Goal: Task Accomplishment & Management: Use online tool/utility

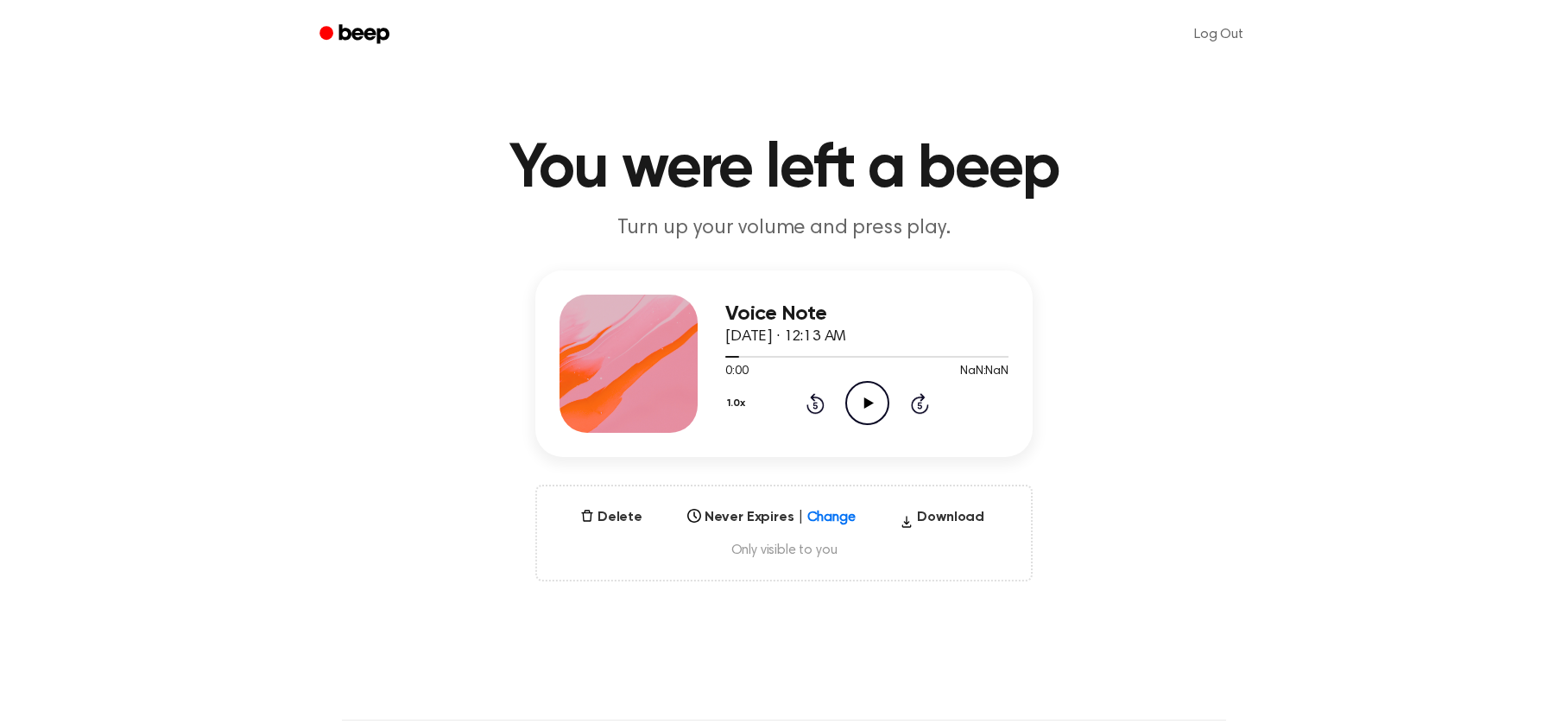
click at [873, 405] on icon "Play Audio" at bounding box center [866, 402] width 44 height 44
click at [874, 402] on icon "Pause Audio" at bounding box center [866, 402] width 44 height 44
click at [874, 402] on icon "Play Audio" at bounding box center [866, 402] width 44 height 44
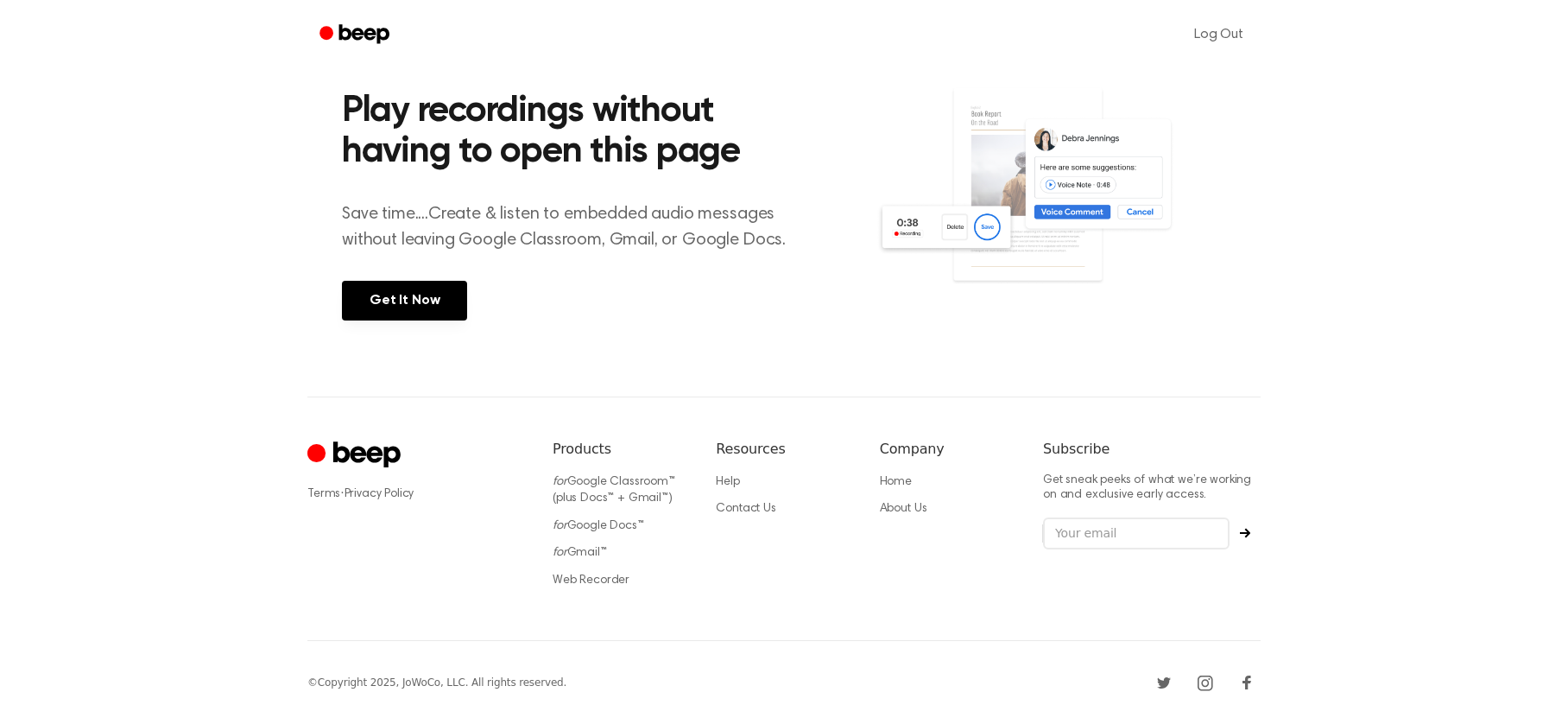
scroll to position [713, 0]
click at [605, 579] on link "Web Recorder" at bounding box center [591, 580] width 77 height 12
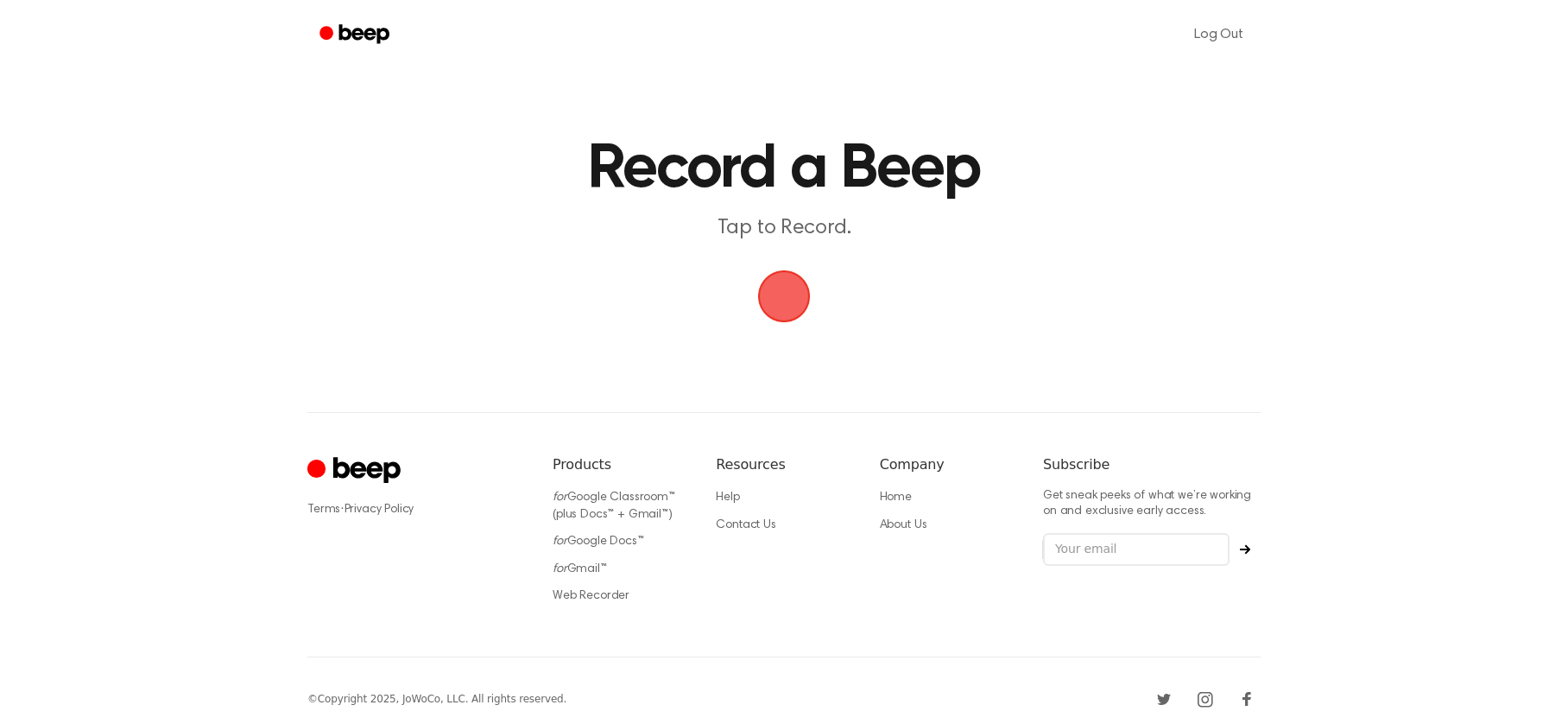
click at [785, 307] on span "button" at bounding box center [784, 296] width 85 height 85
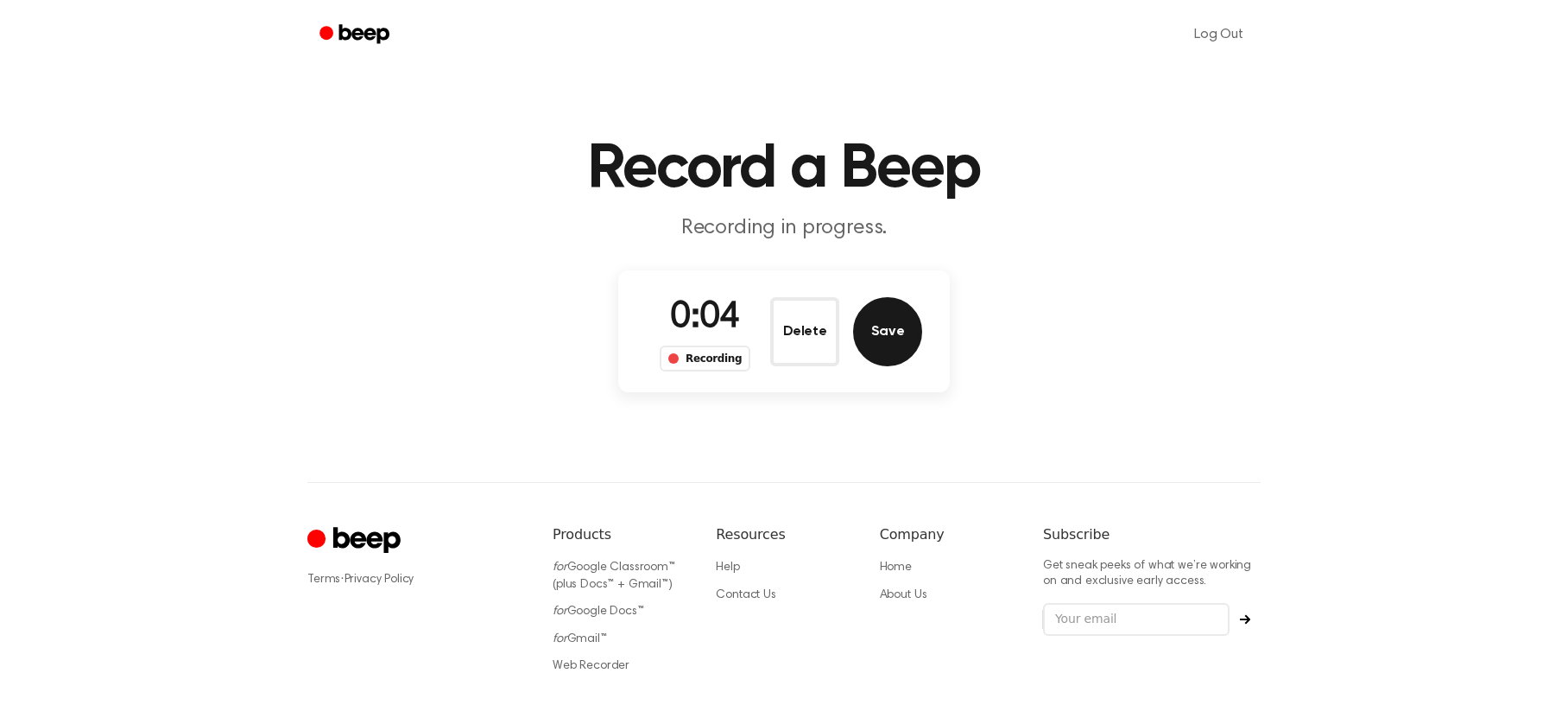
click at [897, 341] on button "Save" at bounding box center [887, 331] width 69 height 69
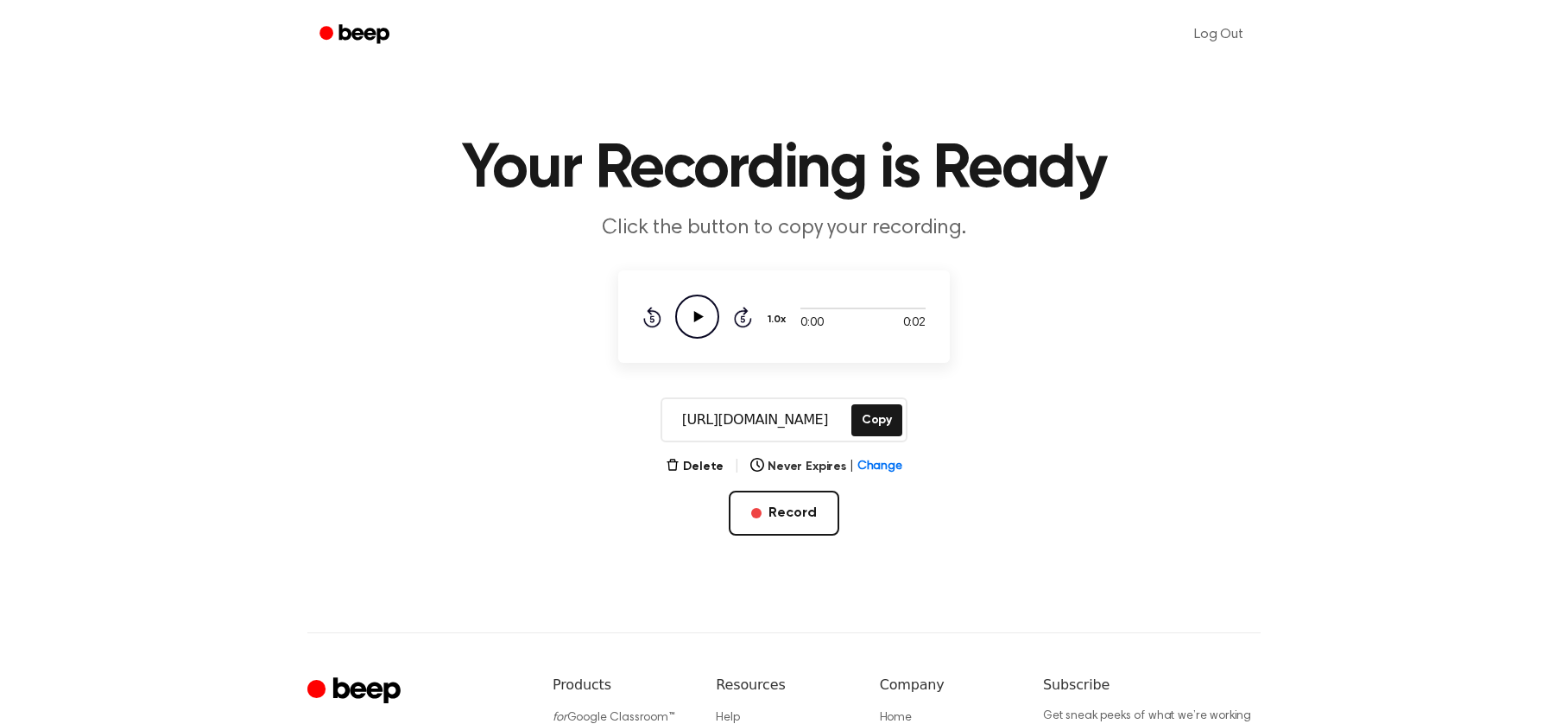
click at [698, 316] on icon at bounding box center [699, 317] width 10 height 12
click at [702, 464] on button "Delete" at bounding box center [694, 466] width 58 height 18
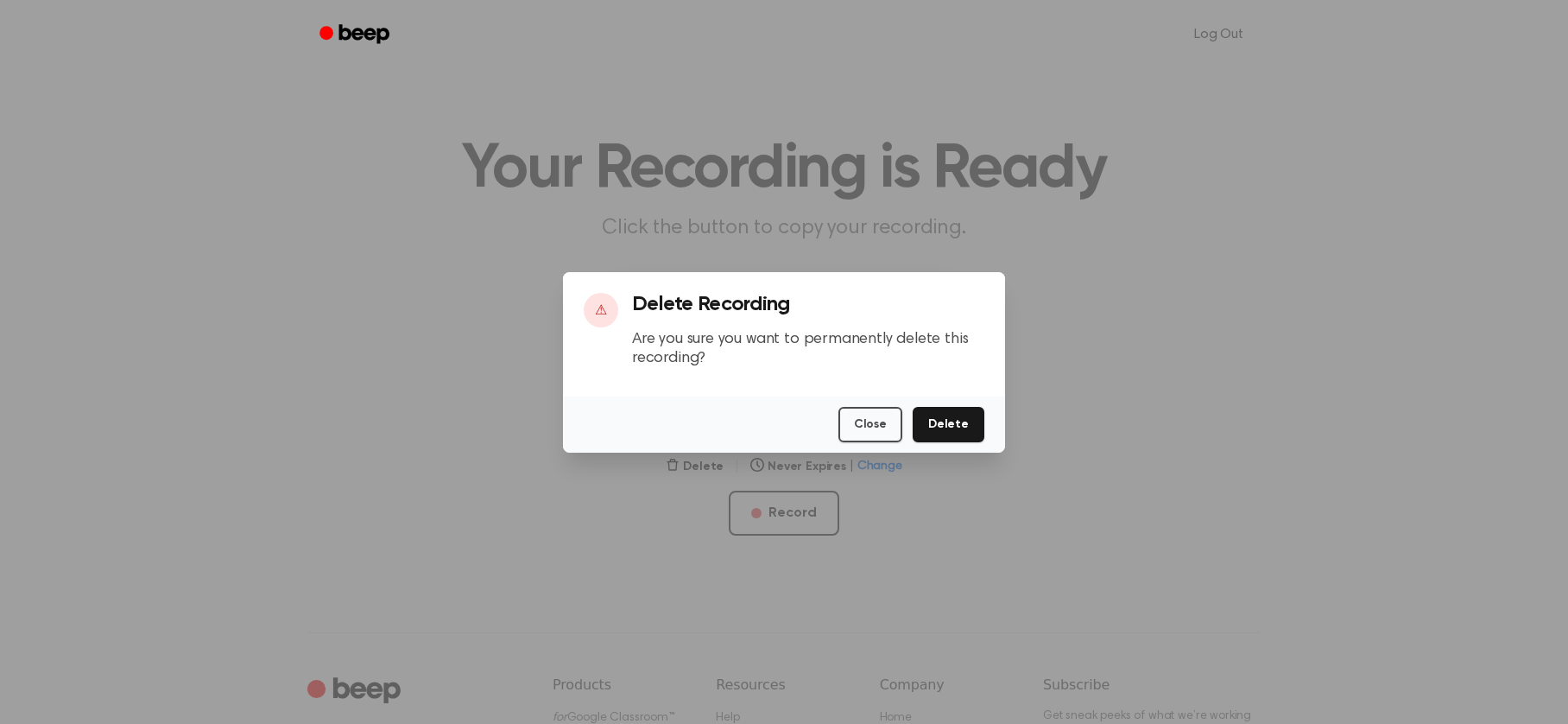
click at [940, 429] on button "Delete" at bounding box center [948, 424] width 71 height 36
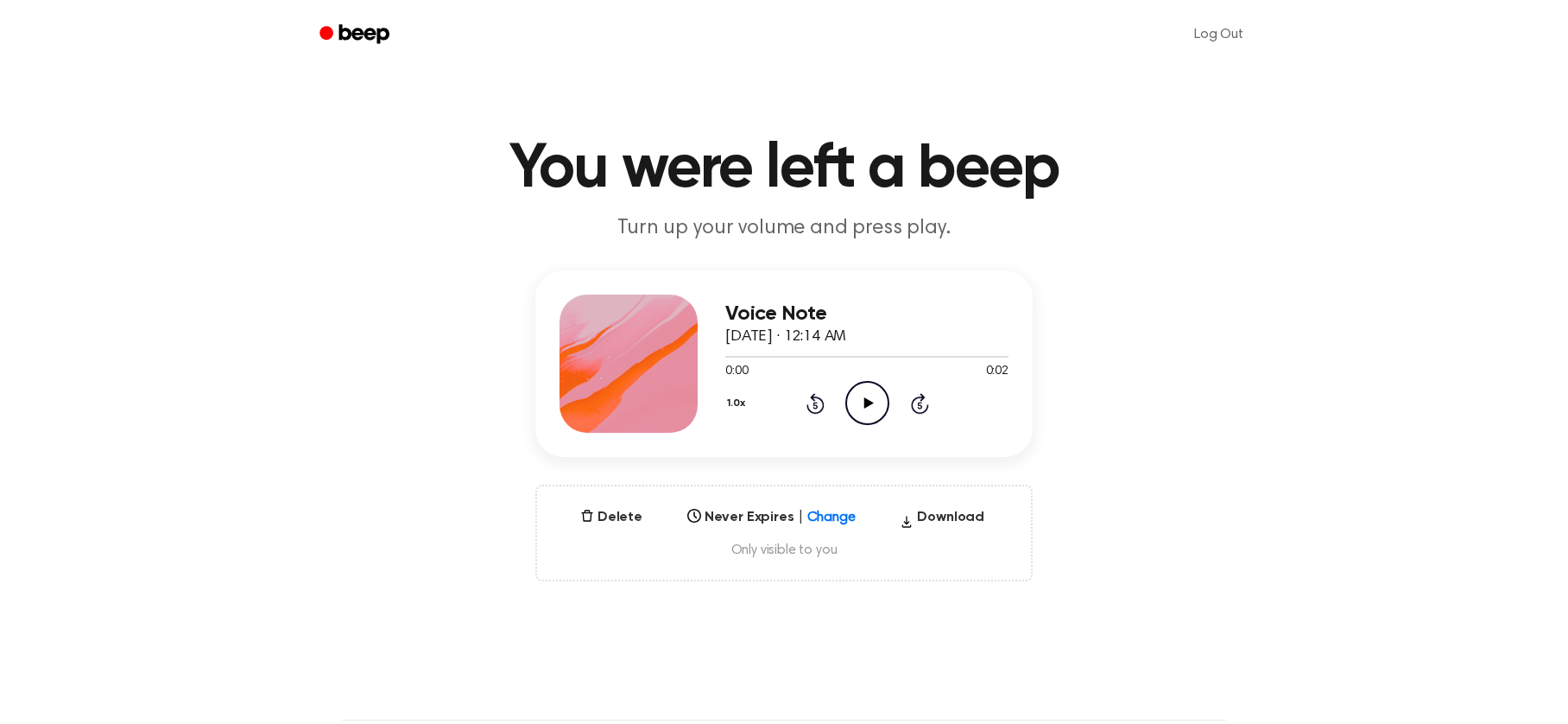
click at [861, 401] on icon "Play Audio" at bounding box center [866, 402] width 44 height 44
click at [353, 45] on icon "Beep" at bounding box center [356, 34] width 73 height 25
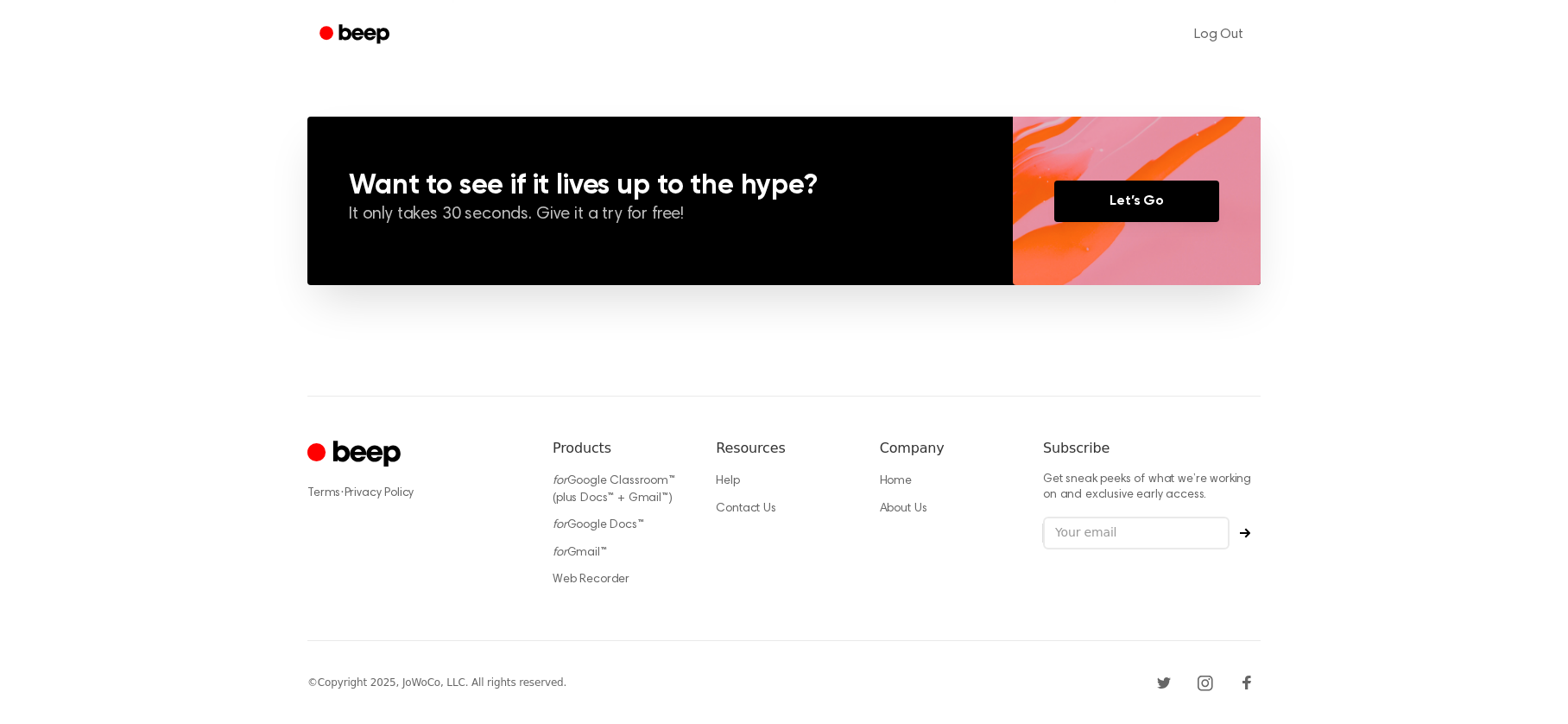
scroll to position [1233, 0]
click at [592, 580] on link "Web Recorder" at bounding box center [591, 580] width 77 height 12
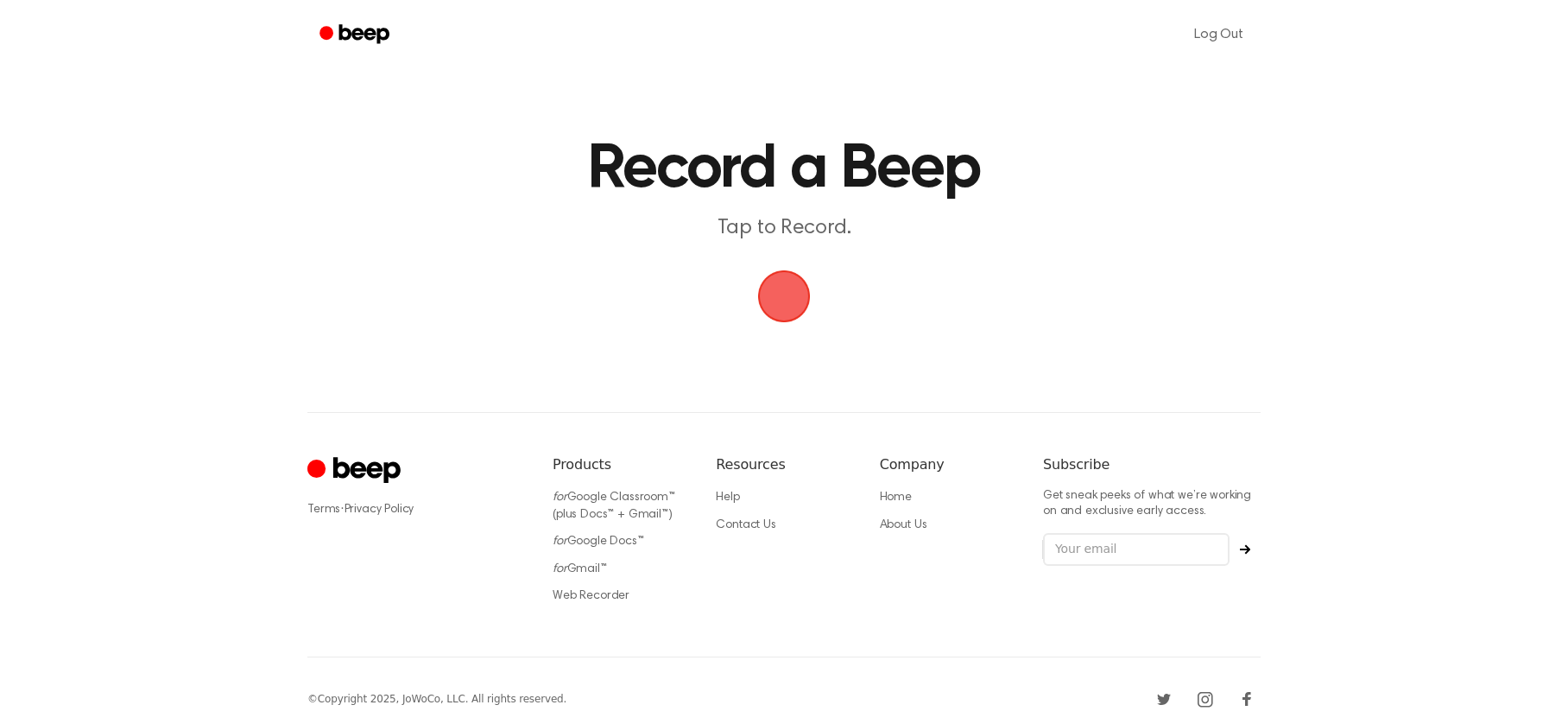
click at [773, 313] on span "button" at bounding box center [784, 296] width 48 height 48
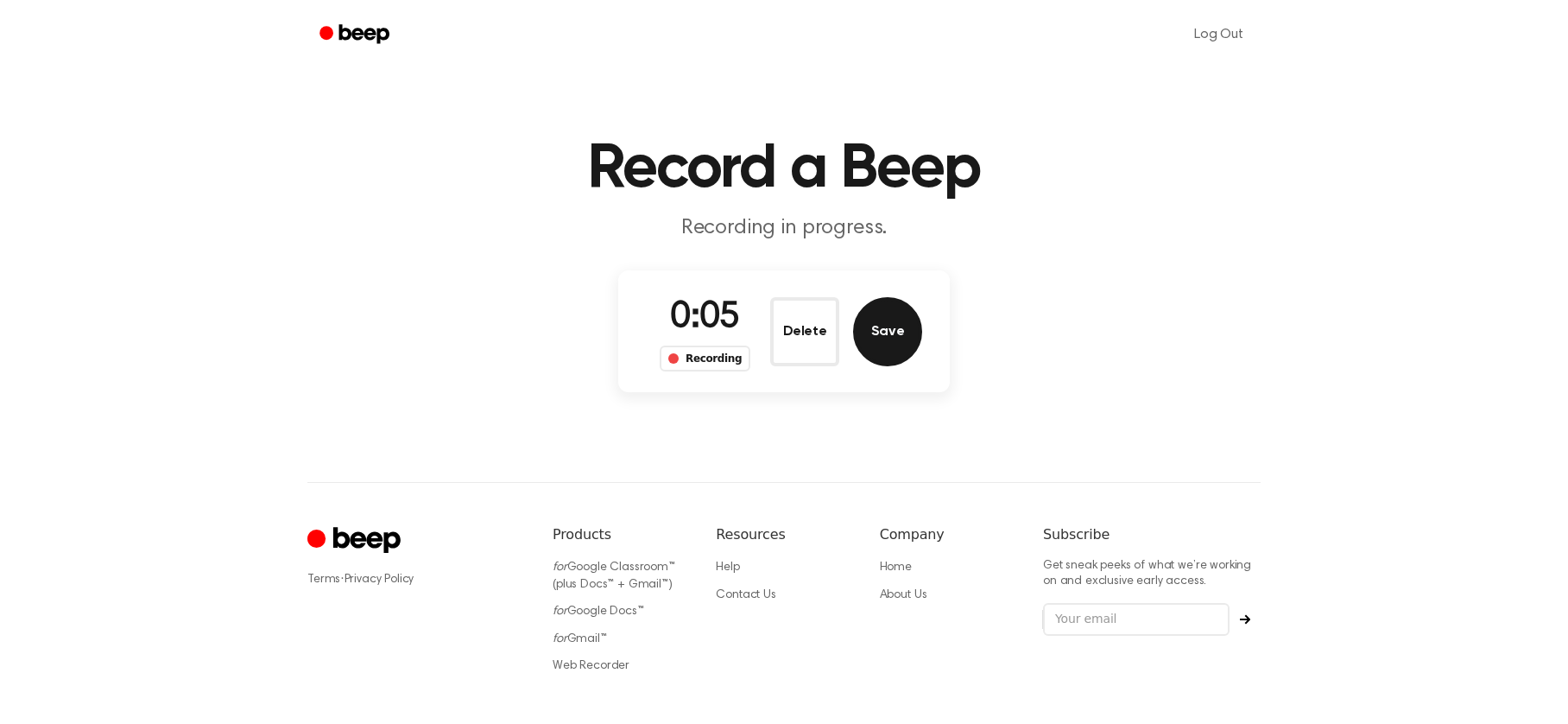
click at [891, 328] on button "Save" at bounding box center [887, 331] width 69 height 69
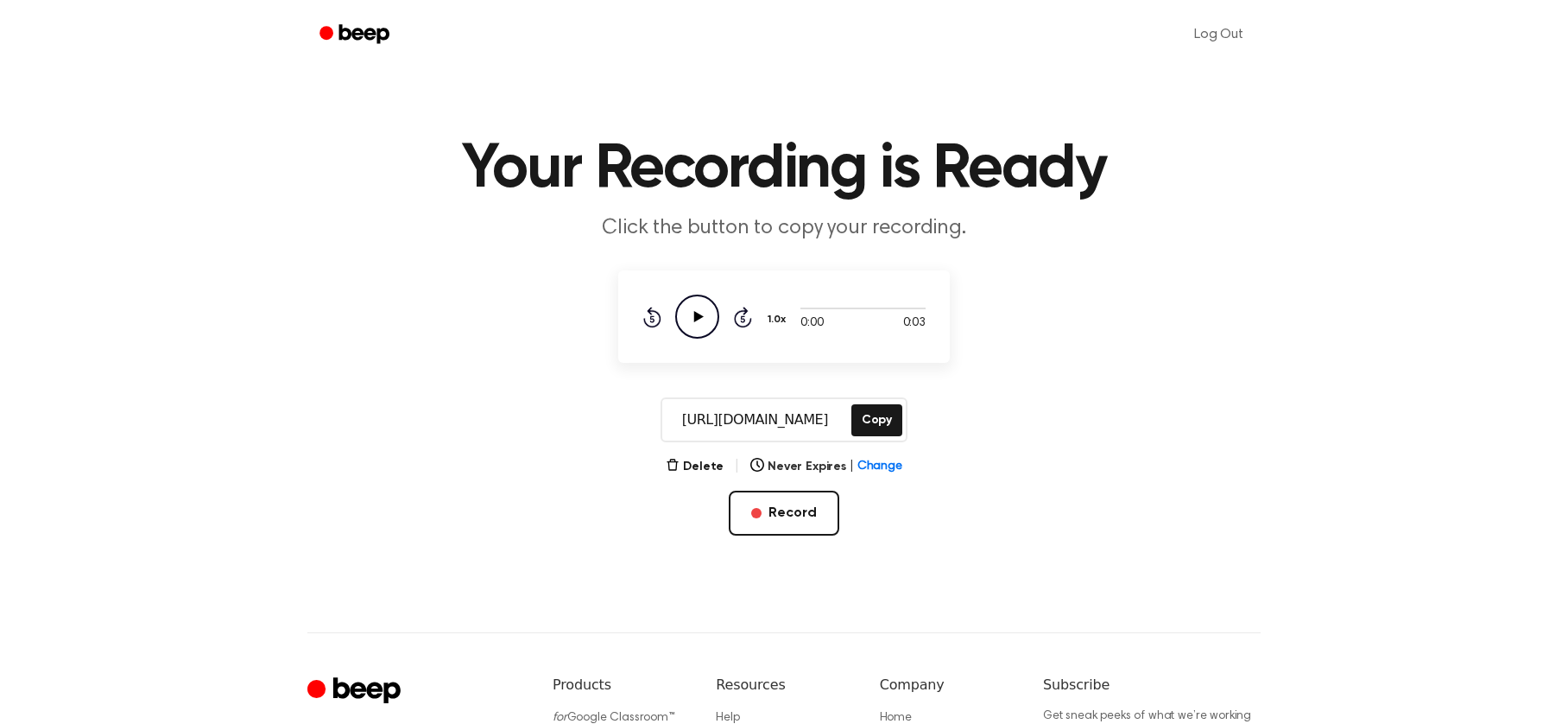
click at [686, 325] on icon "Play Audio" at bounding box center [696, 316] width 44 height 44
drag, startPoint x: 686, startPoint y: 325, endPoint x: 715, endPoint y: 289, distance: 46.2
click at [948, 178] on h1 "Your Recording is Ready" at bounding box center [784, 169] width 884 height 62
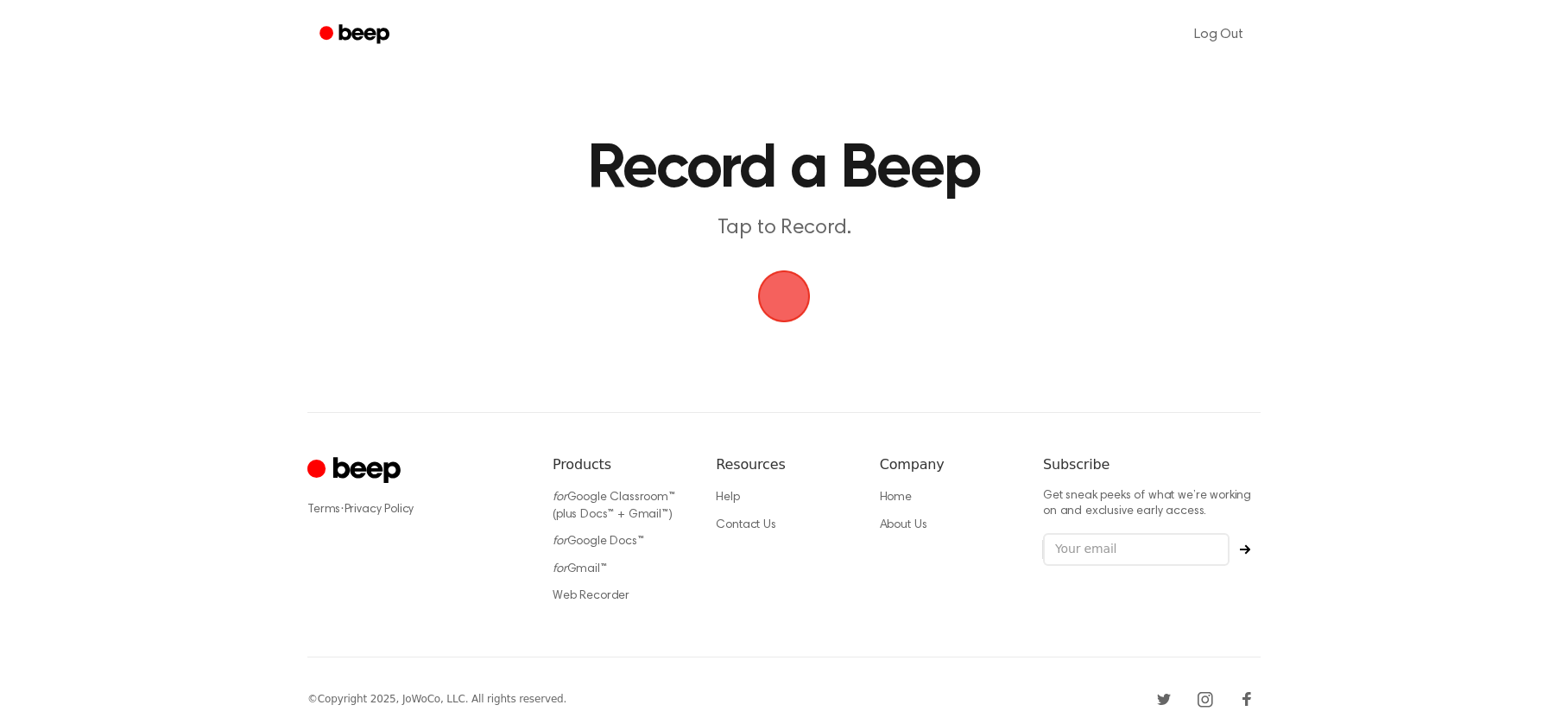
click at [825, 506] on ul "Help Contact Us" at bounding box center [784, 510] width 135 height 44
click at [777, 302] on span "button" at bounding box center [784, 296] width 48 height 48
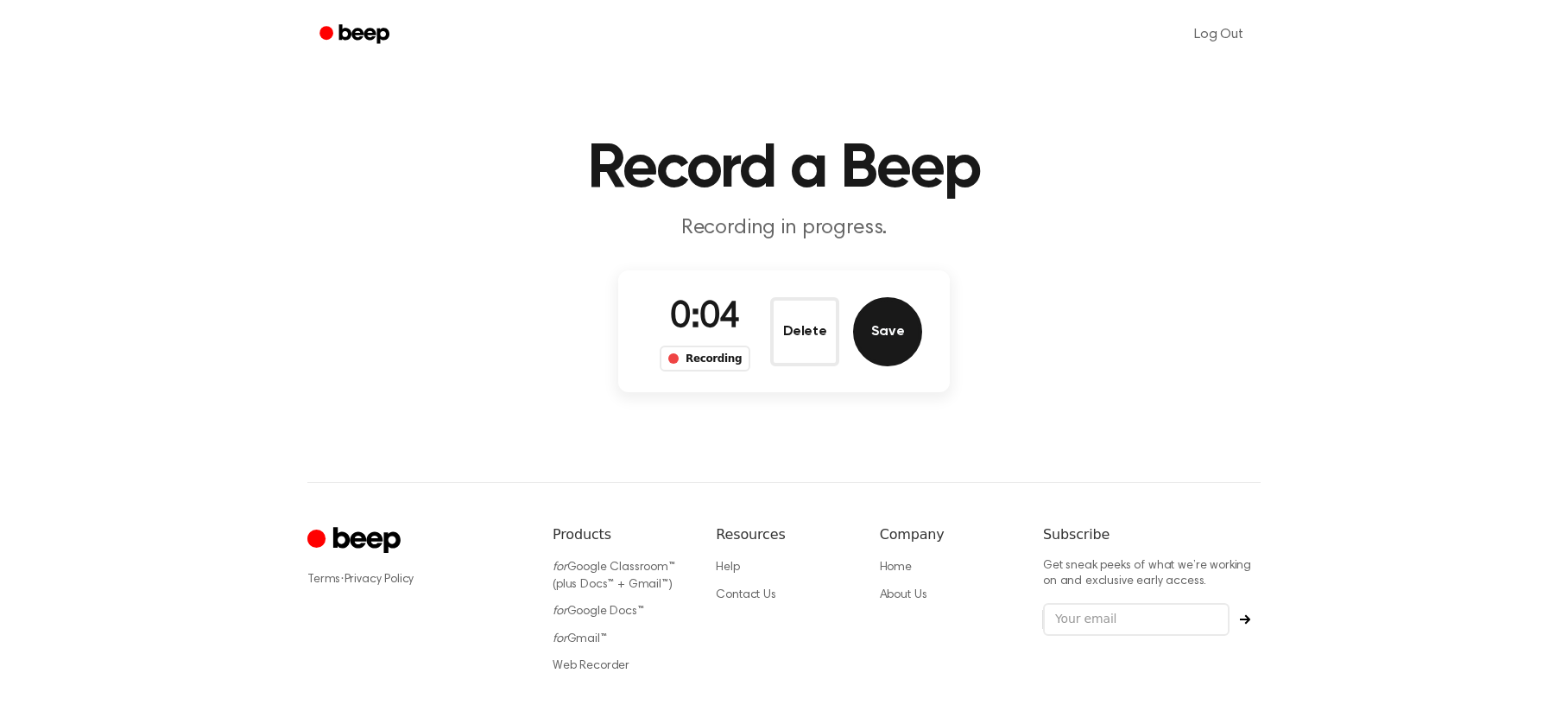
click at [904, 333] on button "Save" at bounding box center [887, 331] width 69 height 69
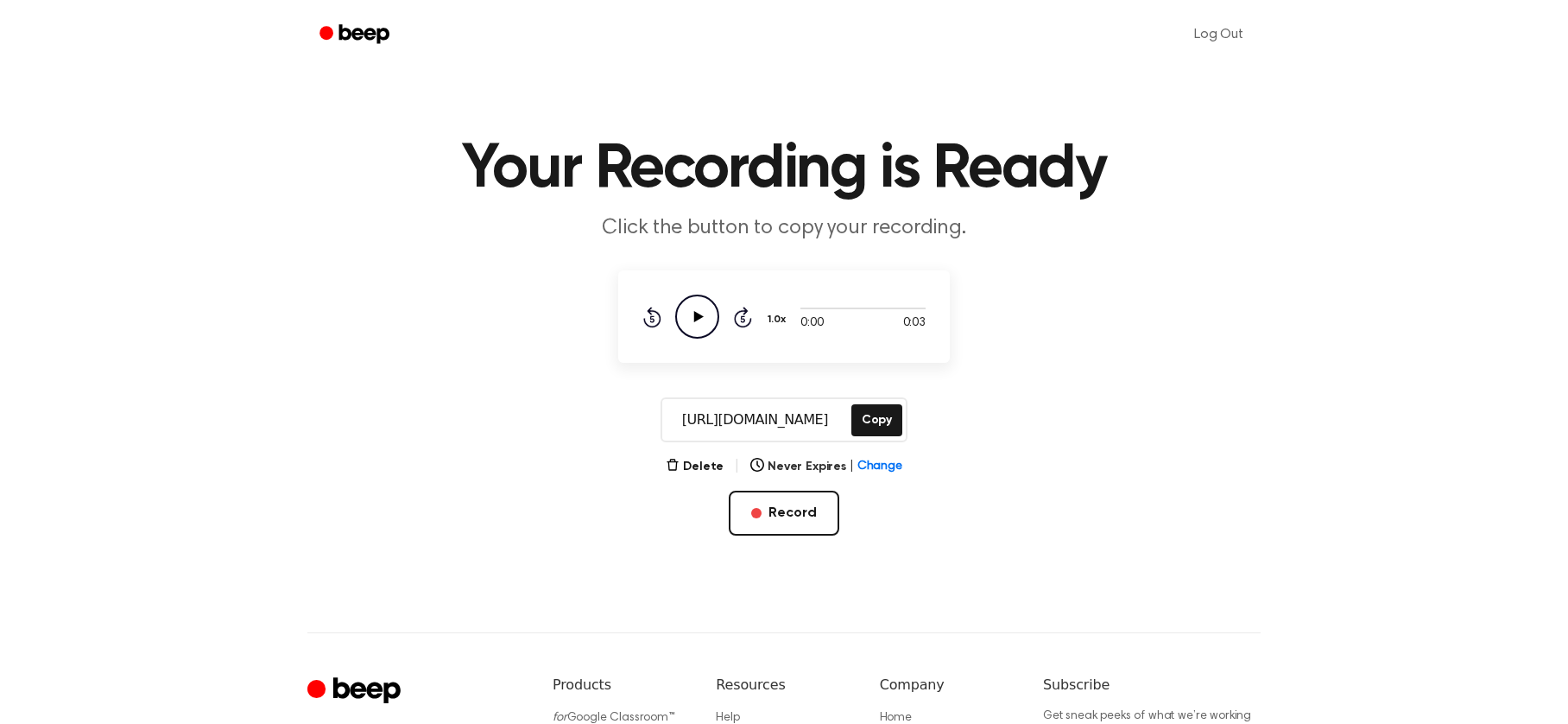
click at [694, 328] on icon "Play Audio" at bounding box center [696, 316] width 44 height 44
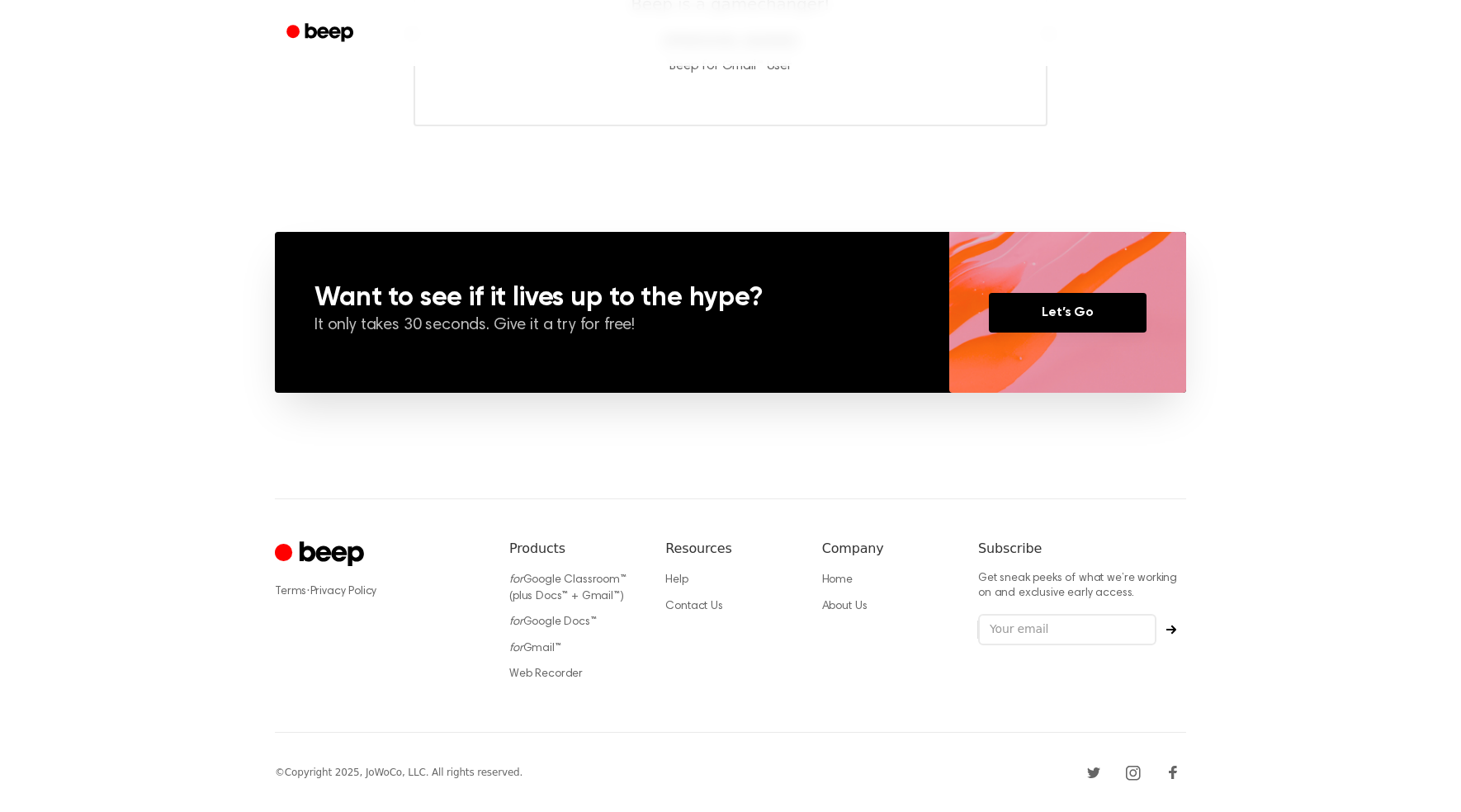
scroll to position [1058, 0]
click at [552, 671] on link "Web Recorder" at bounding box center [546, 675] width 73 height 12
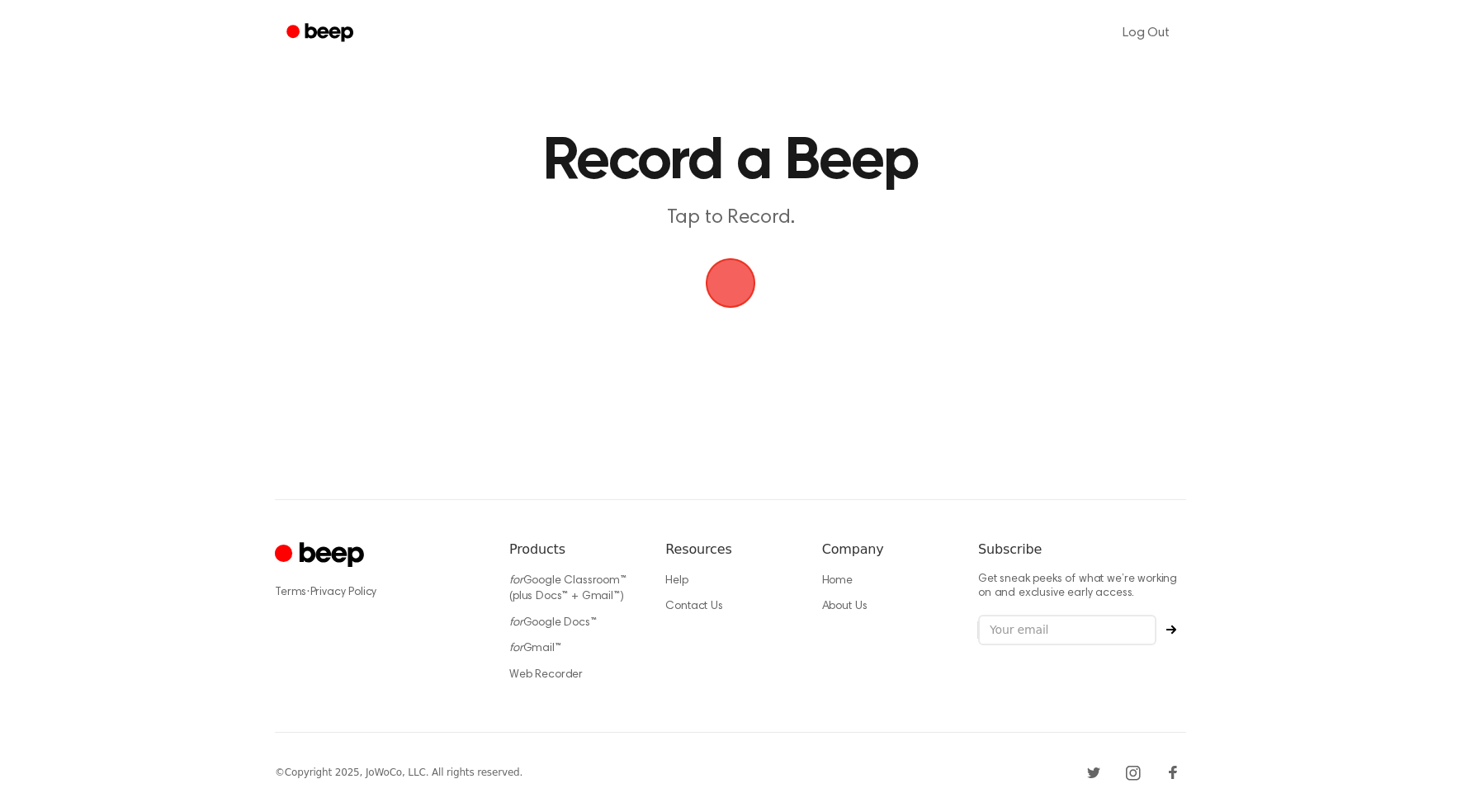
click at [731, 299] on span "button" at bounding box center [730, 283] width 46 height 46
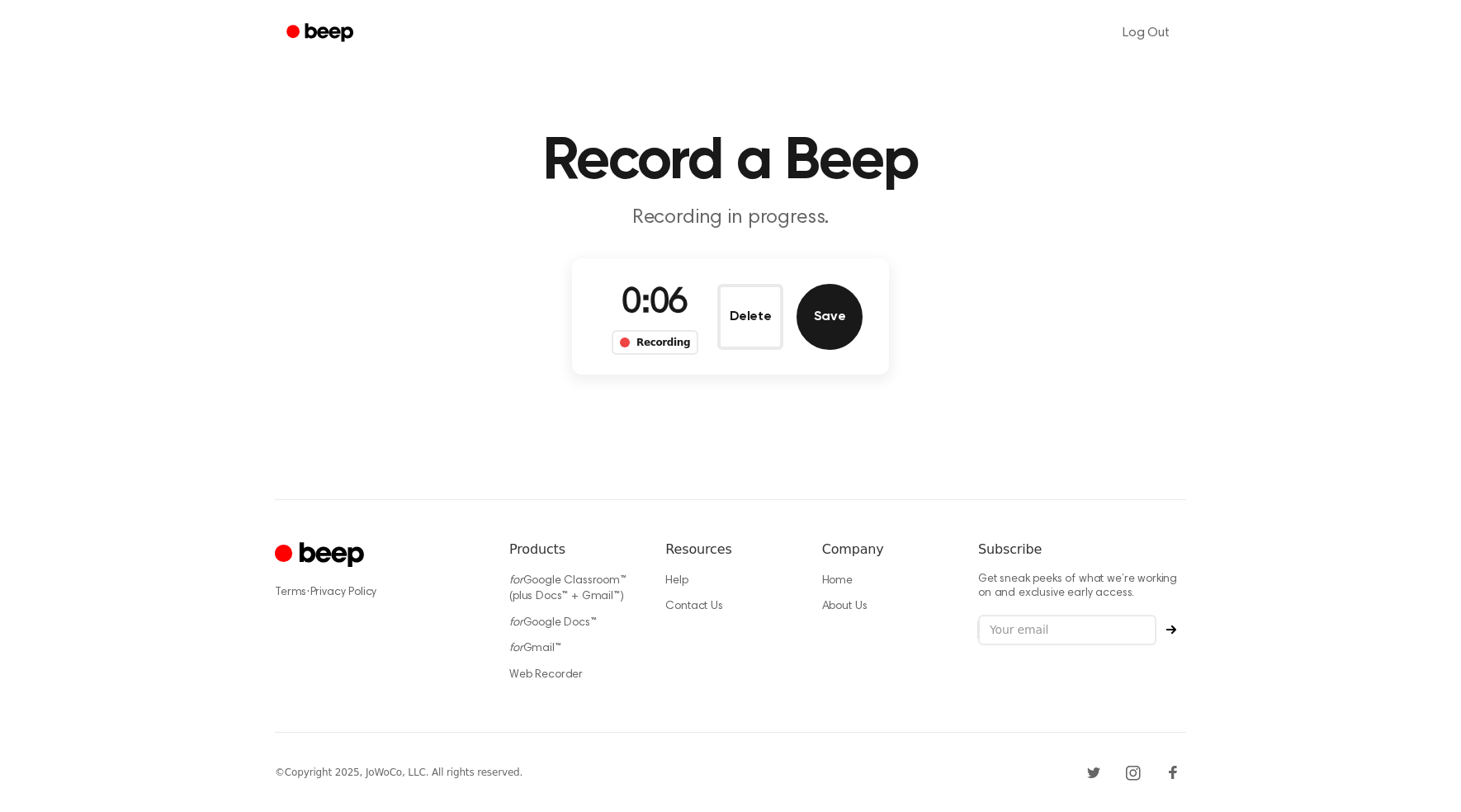
click at [820, 330] on button "Save" at bounding box center [829, 316] width 66 height 66
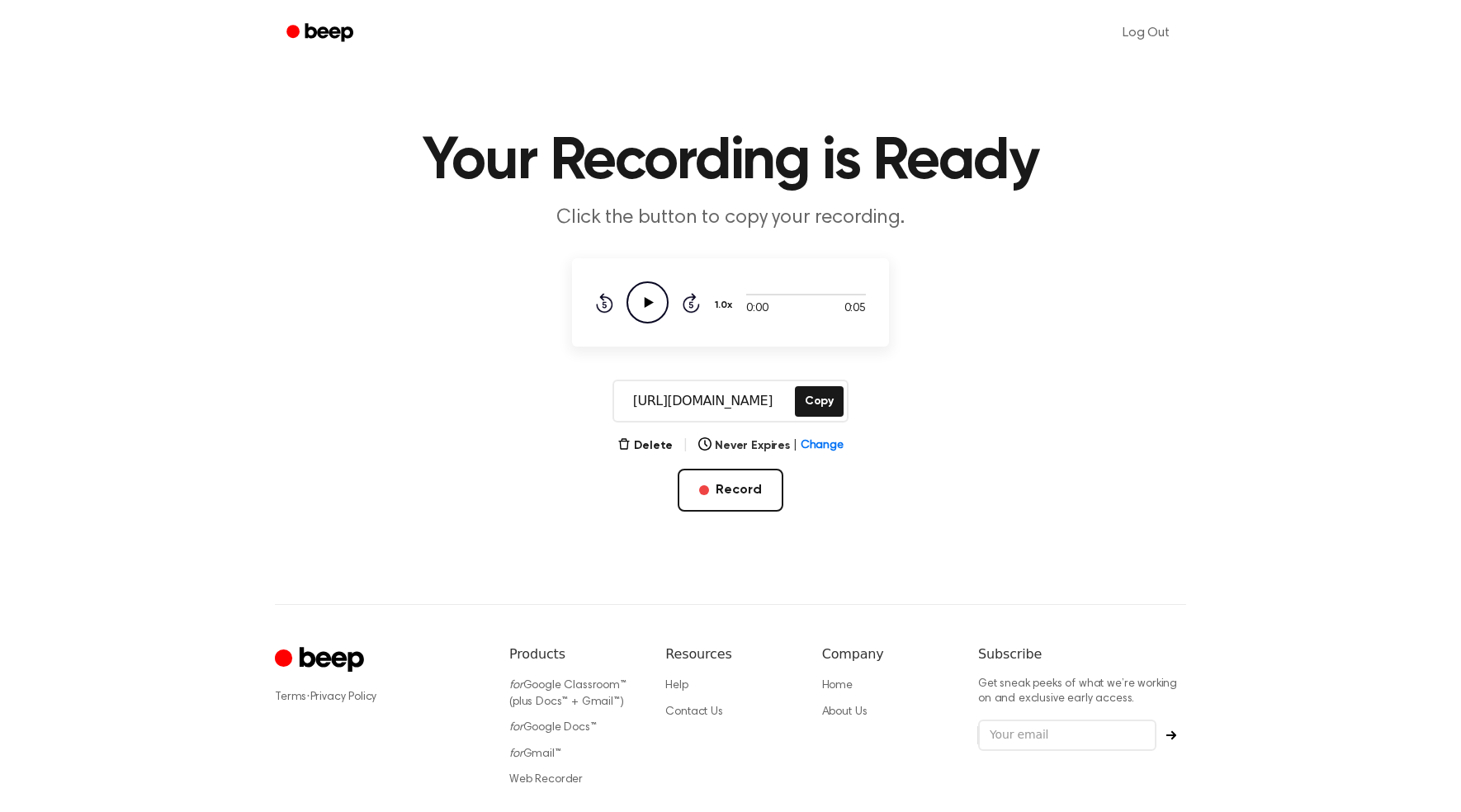
click at [654, 310] on icon "Play Audio" at bounding box center [647, 302] width 42 height 42
click at [662, 310] on icon "Play Audio" at bounding box center [647, 302] width 42 height 42
click at [559, 780] on link "Web Recorder" at bounding box center [546, 780] width 73 height 12
click at [572, 777] on link "Web Recorder" at bounding box center [546, 780] width 73 height 12
click at [656, 441] on button "Delete" at bounding box center [644, 446] width 55 height 17
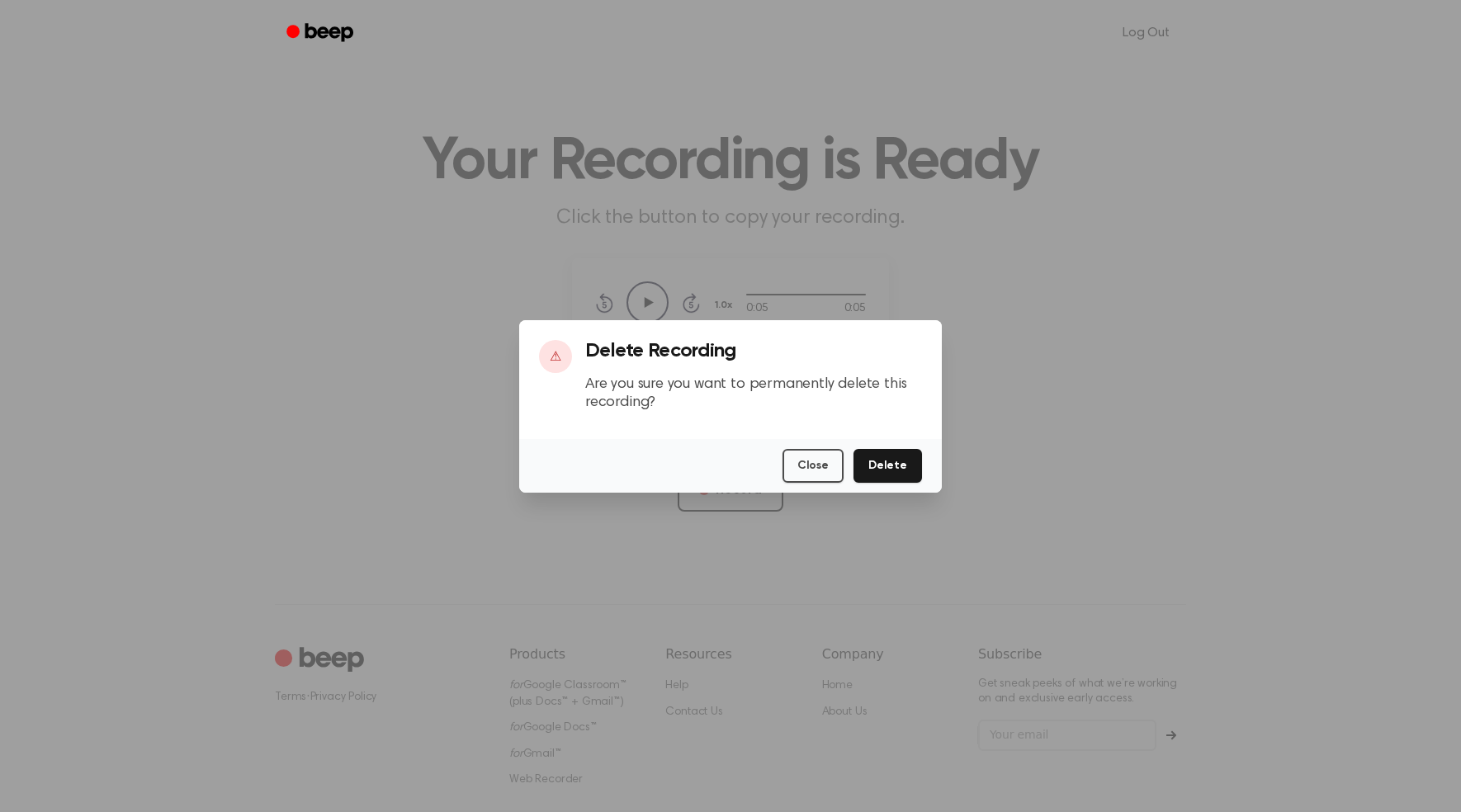
click at [897, 463] on button "Delete" at bounding box center [888, 466] width 68 height 34
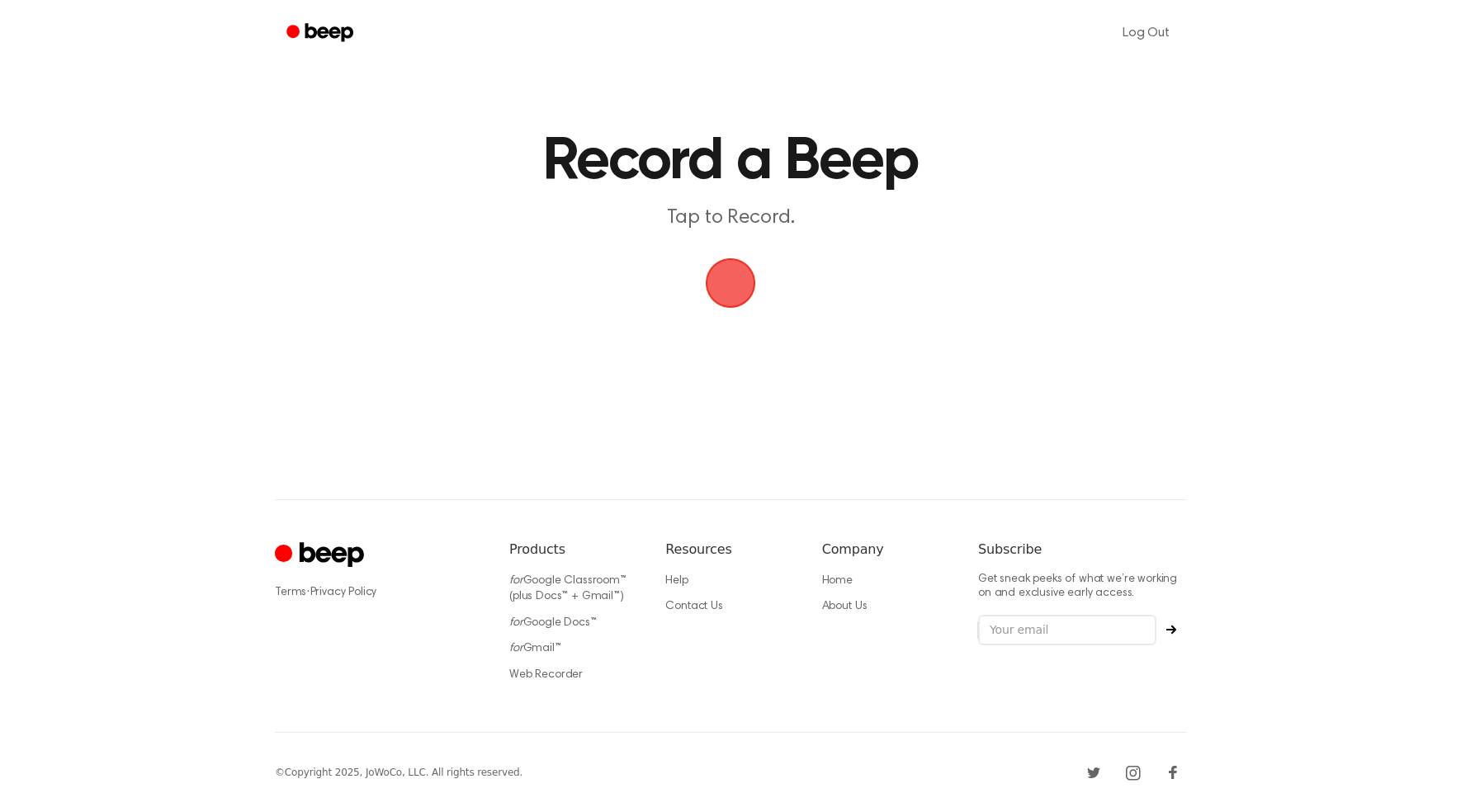
click at [834, 445] on div "Log Out Record a Beep Tap to Record. ⚠️ We are experiencing issues with our ser…" at bounding box center [730, 406] width 1461 height 812
